Goal: Check status: Check status

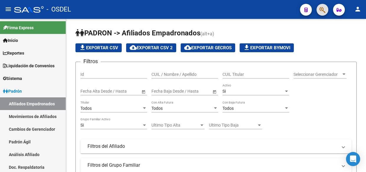
click at [324, 10] on icon "button" at bounding box center [323, 9] width 6 height 7
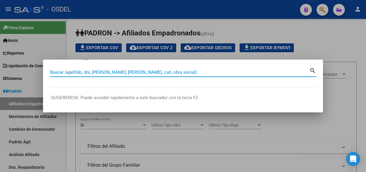
paste input "55162767"
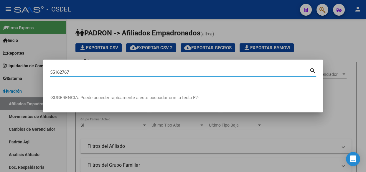
type input "55162767"
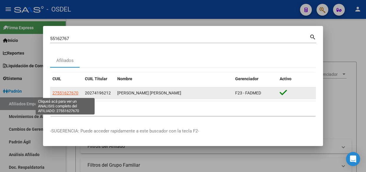
click at [63, 94] on span "27551627670" at bounding box center [65, 93] width 26 height 5
type textarea "27551627670"
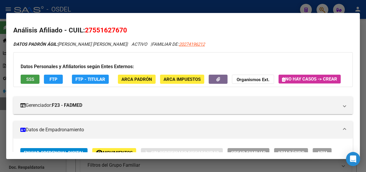
click at [31, 78] on span "SSS" at bounding box center [30, 79] width 8 height 5
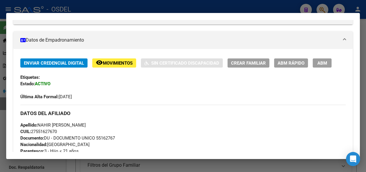
scroll to position [37, 0]
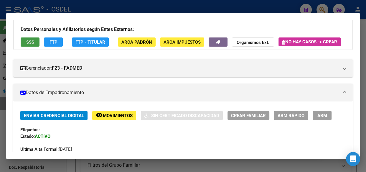
click at [35, 38] on button "SSS" at bounding box center [30, 41] width 19 height 9
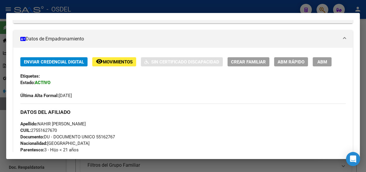
scroll to position [0, 0]
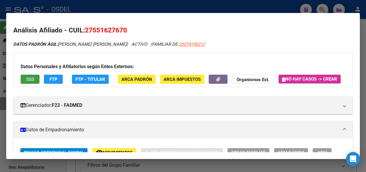
click at [29, 80] on span "SSS" at bounding box center [30, 79] width 8 height 5
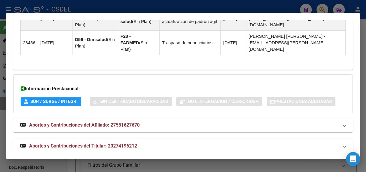
scroll to position [466, 0]
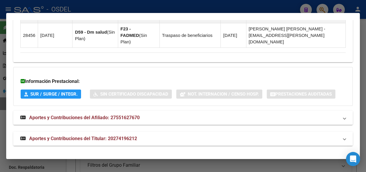
click at [93, 136] on span "Aportes y Contribuciones del Titular: 20274196212" at bounding box center [83, 139] width 108 height 6
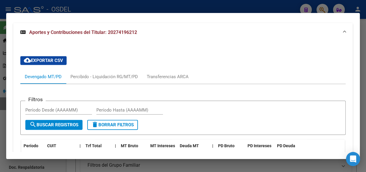
scroll to position [608, 0]
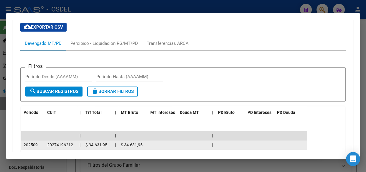
drag, startPoint x: 121, startPoint y: 144, endPoint x: 159, endPoint y: 144, distance: 38.3
click at [159, 144] on div "202509 20274196212 | $ 34.631,95 | $ 34.631,95 |" at bounding box center [164, 144] width 286 height 9
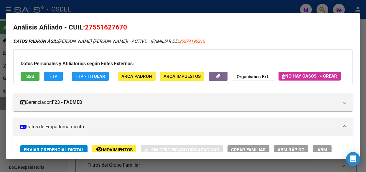
scroll to position [0, 0]
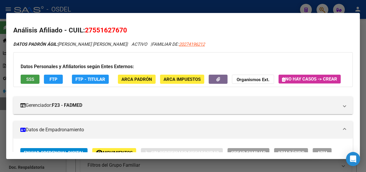
click at [35, 79] on button "SSS" at bounding box center [30, 79] width 19 height 9
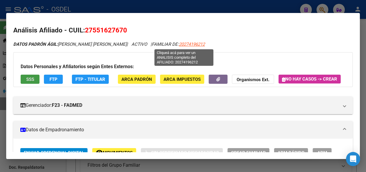
click at [187, 44] on span "20274196212" at bounding box center [192, 44] width 26 height 5
copy div "$ 34.631,95"
type textarea "20274196212"
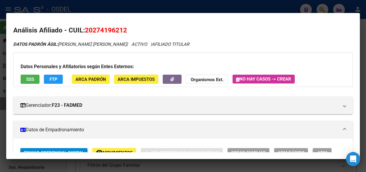
click at [31, 81] on span "SSS" at bounding box center [30, 79] width 8 height 5
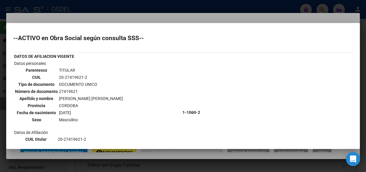
drag, startPoint x: 20, startPoint y: 38, endPoint x: 144, endPoint y: 38, distance: 124.1
click at [144, 38] on h2 "--ACTIVO en Obra Social según consulta SSS--" at bounding box center [183, 38] width 340 height 6
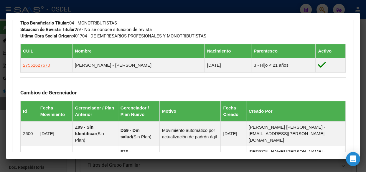
scroll to position [348, 0]
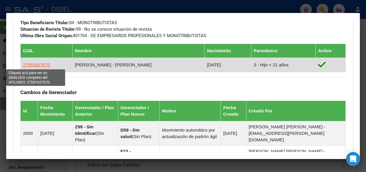
click at [42, 65] on span "27551627670" at bounding box center [36, 64] width 27 height 5
copy h2 "ACTIVO en Obra Social según consulta SSS--"
type textarea "27551627670"
